Goal: Transaction & Acquisition: Book appointment/travel/reservation

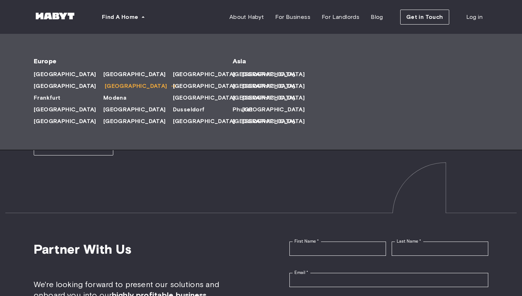
click at [105, 86] on span "Milan" at bounding box center [136, 86] width 63 height 9
click at [105, 88] on span "Milan" at bounding box center [136, 86] width 63 height 9
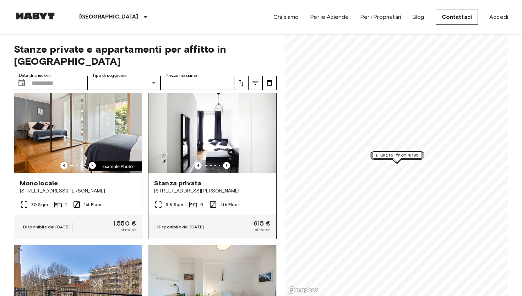
scroll to position [11, 0]
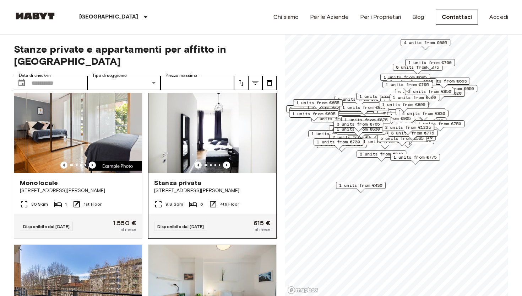
click at [202, 124] on img at bounding box center [212, 129] width 128 height 85
click at [210, 138] on img at bounding box center [212, 129] width 128 height 85
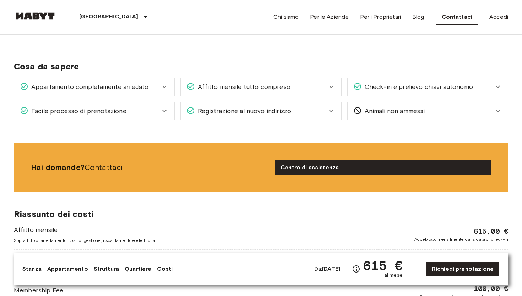
scroll to position [752, 0]
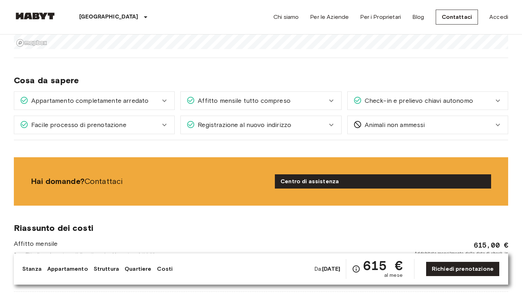
click at [158, 103] on div "Appartamento completamente arredato" at bounding box center [90, 100] width 140 height 9
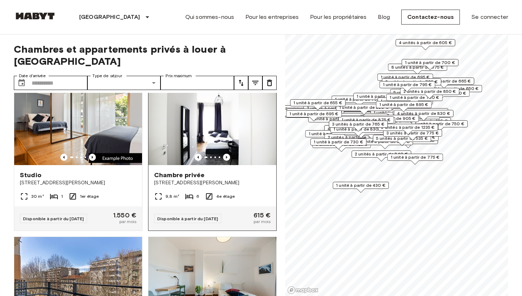
scroll to position [24, 0]
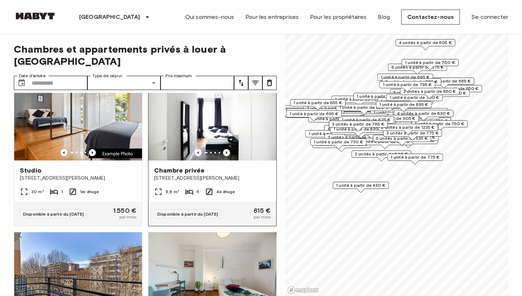
click at [218, 118] on img at bounding box center [212, 117] width 128 height 85
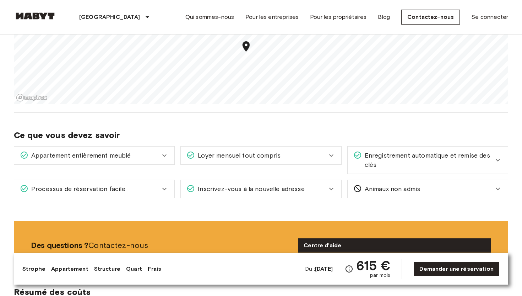
scroll to position [768, 0]
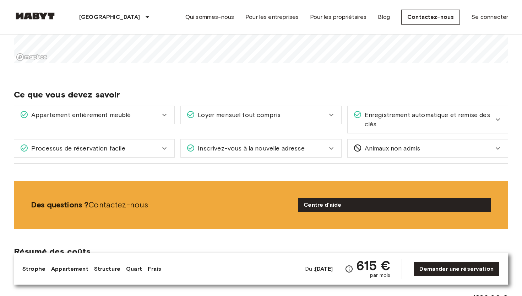
click at [162, 111] on icon at bounding box center [164, 114] width 9 height 9
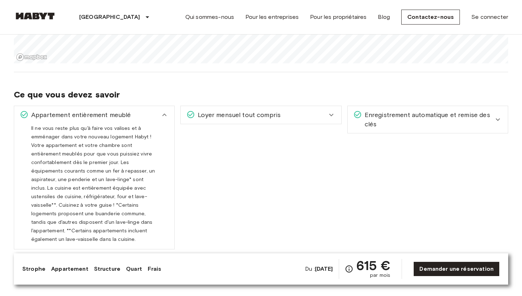
click at [162, 111] on icon at bounding box center [164, 114] width 9 height 9
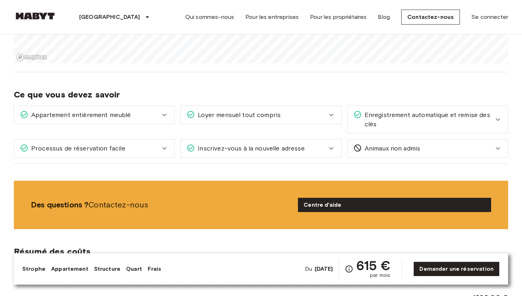
click at [214, 118] on font "Loyer mensuel tout compris" at bounding box center [239, 115] width 83 height 8
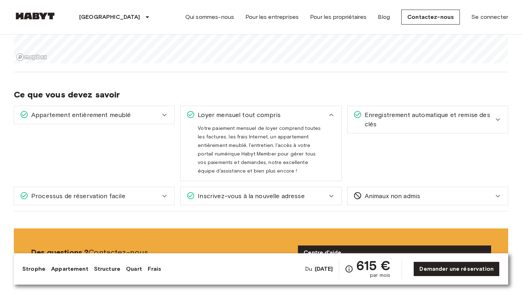
click at [214, 118] on font "Loyer mensuel tout compris" at bounding box center [239, 115] width 83 height 8
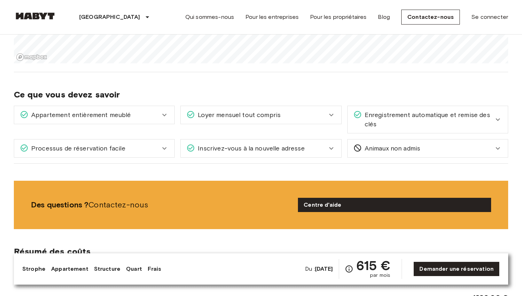
click at [388, 126] on span "Enregistrement automatique et remise des clés" at bounding box center [428, 119] width 132 height 18
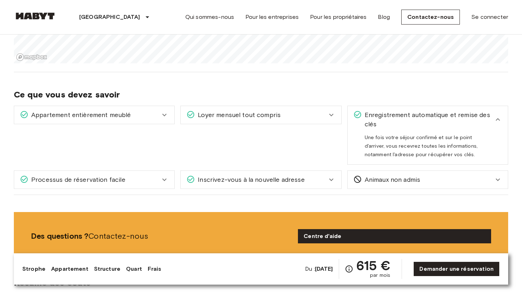
click at [388, 126] on span "Enregistrement automatique et remise des clés" at bounding box center [428, 119] width 132 height 18
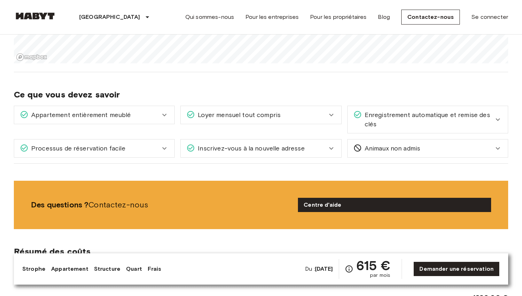
click at [146, 147] on div "Processus de réservation facile" at bounding box center [90, 147] width 140 height 9
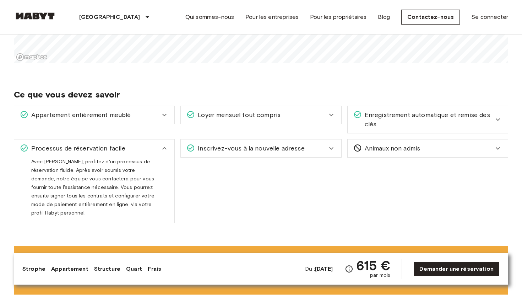
click at [220, 147] on font "Inscrivez-vous à la nouvelle adresse" at bounding box center [251, 148] width 107 height 8
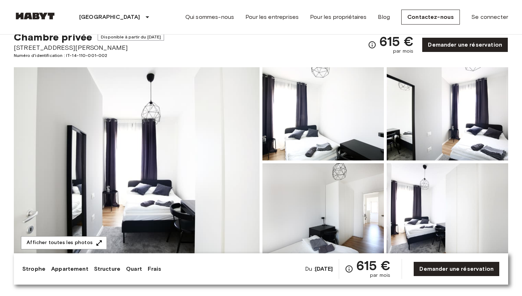
scroll to position [49, 0]
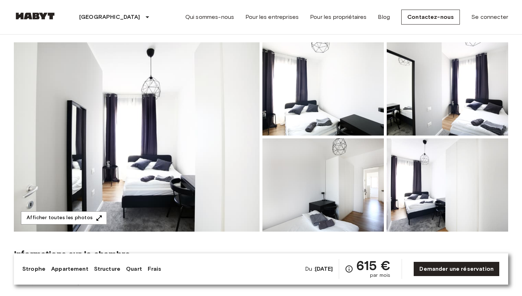
click at [176, 158] on img at bounding box center [137, 136] width 246 height 189
